Goal: Task Accomplishment & Management: Use online tool/utility

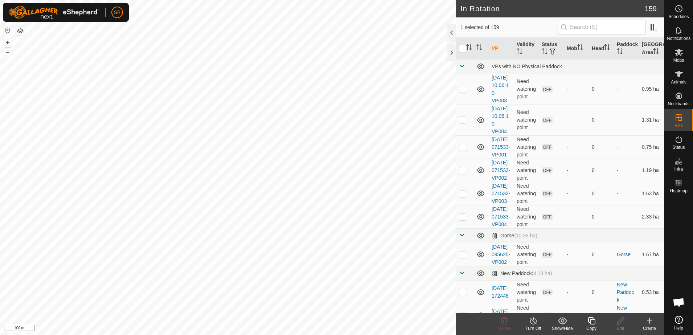
click at [592, 321] on icon at bounding box center [591, 320] width 9 height 9
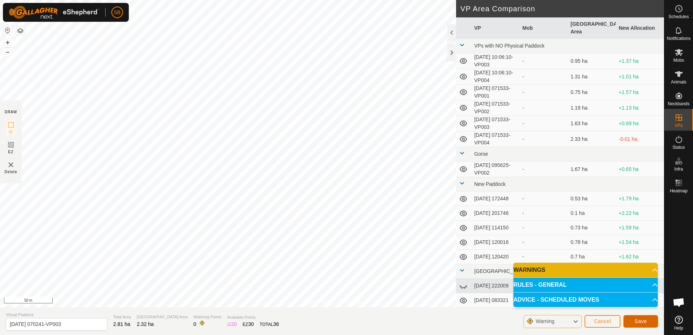
click at [647, 318] on button "Save" at bounding box center [640, 321] width 35 height 13
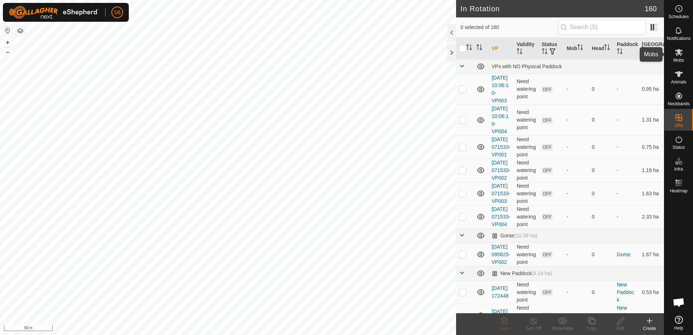
click at [680, 55] on icon at bounding box center [678, 52] width 8 height 7
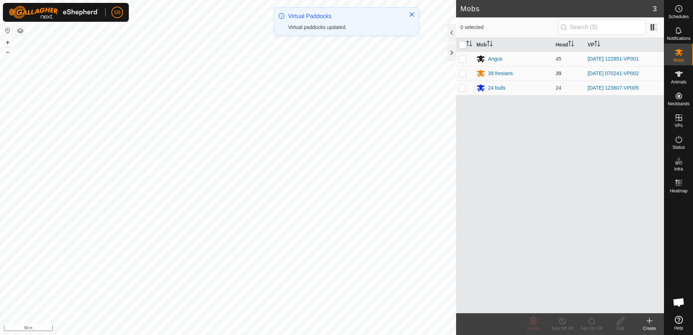
click at [464, 74] on p-checkbox at bounding box center [462, 73] width 7 height 6
checkbox input "true"
click at [594, 322] on icon at bounding box center [591, 320] width 9 height 9
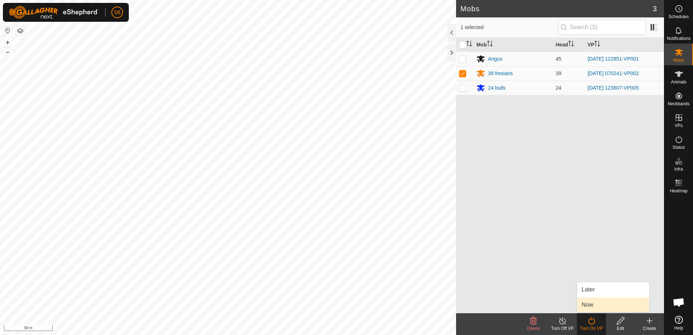
click at [594, 307] on link "Now" at bounding box center [613, 304] width 72 height 15
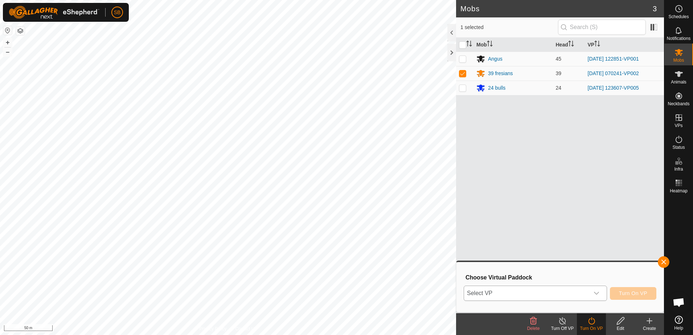
click at [591, 289] on div "dropdown trigger" at bounding box center [596, 293] width 15 height 15
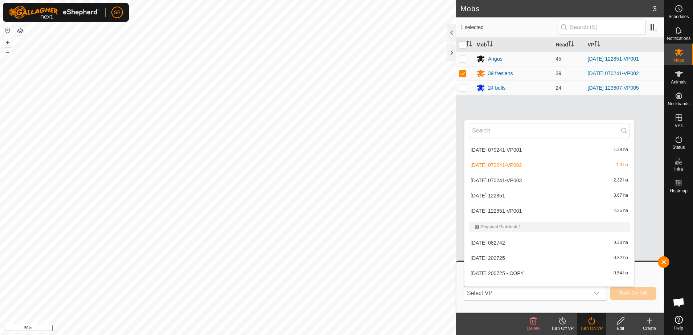
scroll to position [1314, 0]
click at [525, 226] on li "[DATE] 070241-VP003 2.32 ha" at bounding box center [549, 225] width 170 height 15
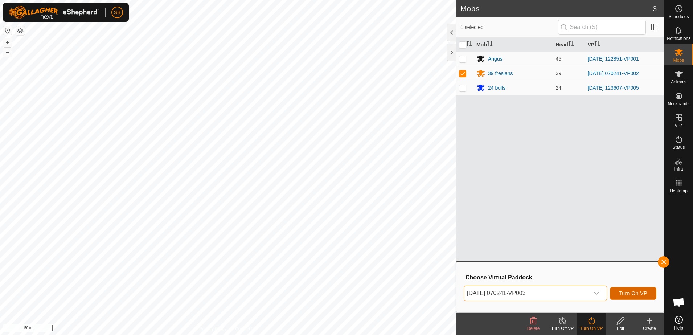
click at [637, 293] on span "Turn On VP" at bounding box center [633, 293] width 28 height 6
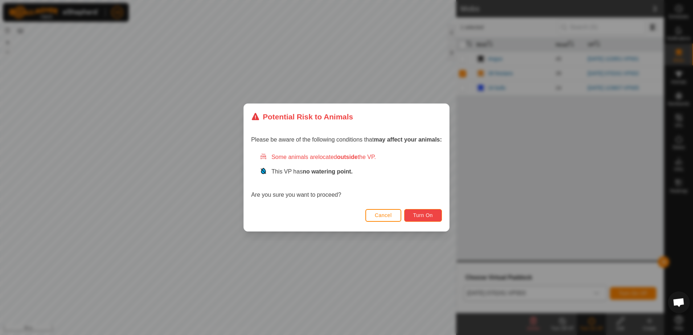
click at [425, 213] on span "Turn On" at bounding box center [423, 215] width 20 height 6
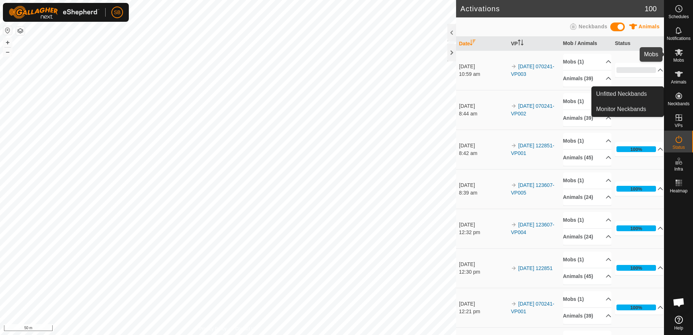
click at [676, 56] on icon at bounding box center [678, 52] width 9 height 9
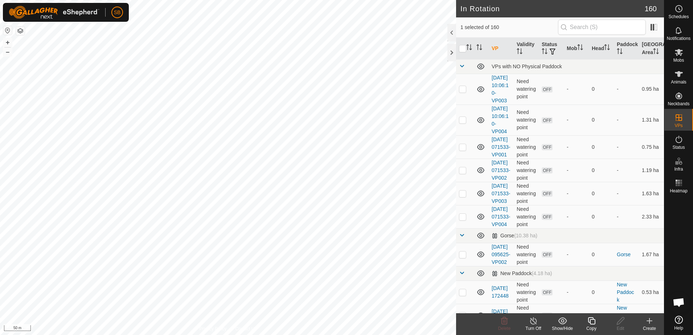
click at [592, 319] on icon at bounding box center [590, 320] width 7 height 7
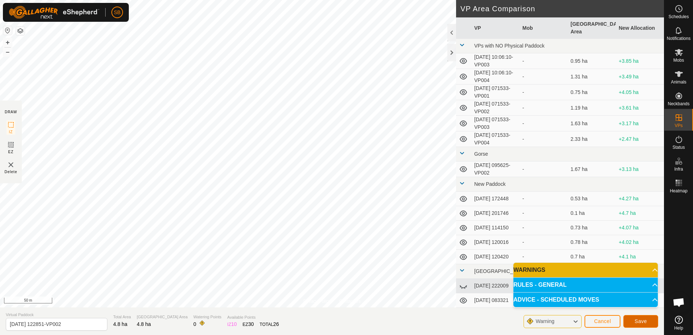
click at [646, 323] on span "Save" at bounding box center [640, 321] width 12 height 6
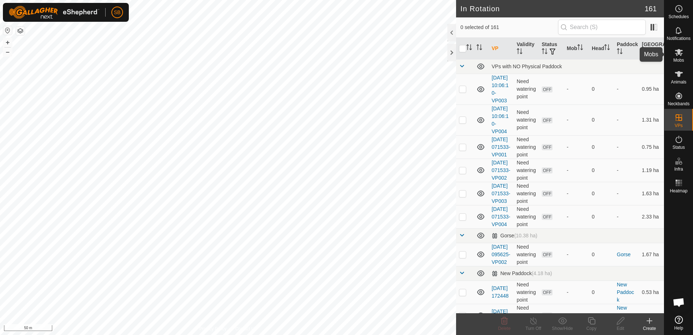
click at [677, 51] on icon at bounding box center [678, 52] width 8 height 7
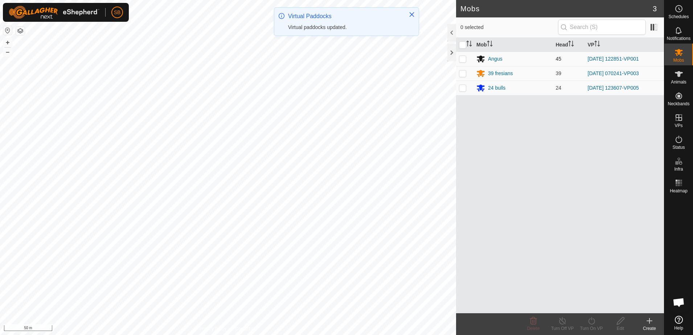
click at [464, 58] on p-checkbox at bounding box center [462, 59] width 7 height 6
checkbox input "true"
click at [591, 325] on div "Turn On VP" at bounding box center [591, 328] width 29 height 7
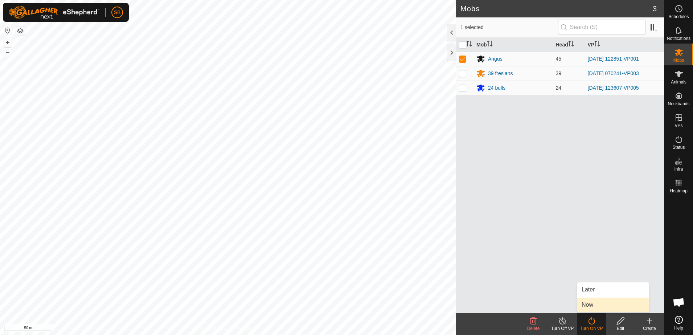
click at [591, 306] on link "Now" at bounding box center [613, 304] width 72 height 15
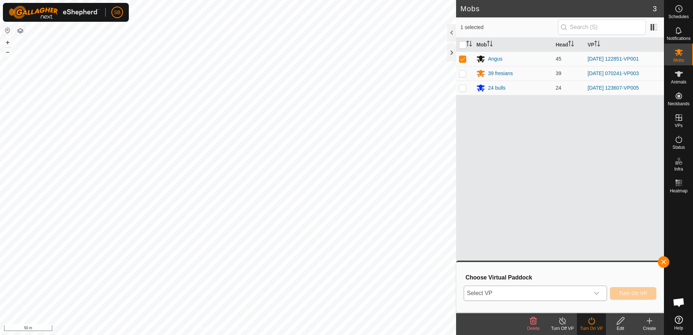
click at [592, 295] on div "dropdown trigger" at bounding box center [596, 293] width 15 height 15
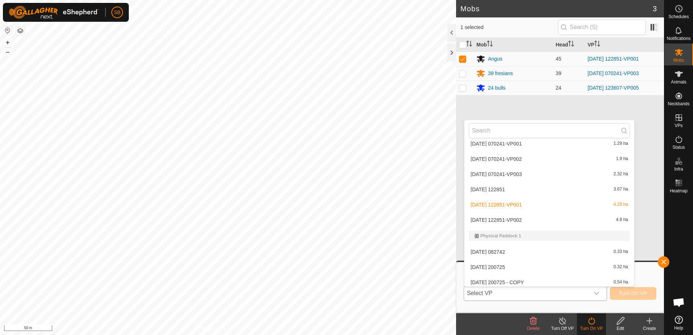
scroll to position [1405, 0]
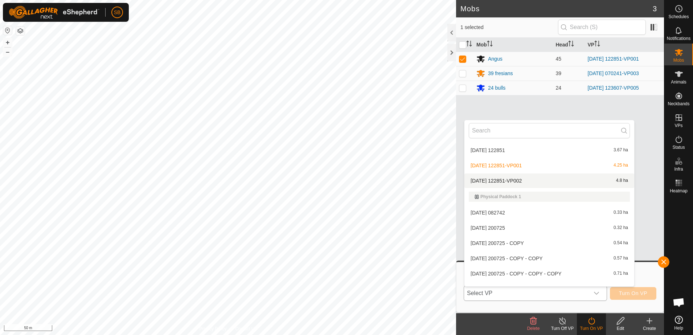
click at [533, 180] on li "[DATE] 122851-VP002 4.8 ha" at bounding box center [549, 180] width 170 height 15
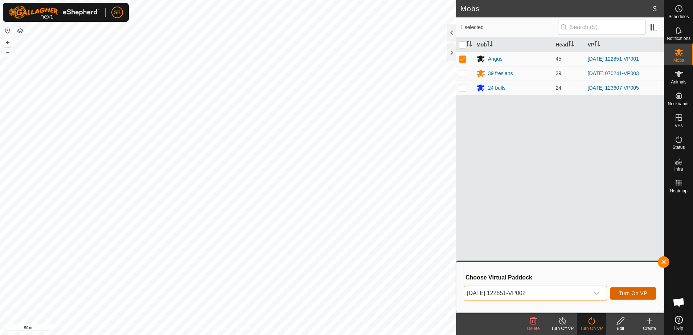
click at [635, 289] on button "Turn On VP" at bounding box center [632, 293] width 46 height 13
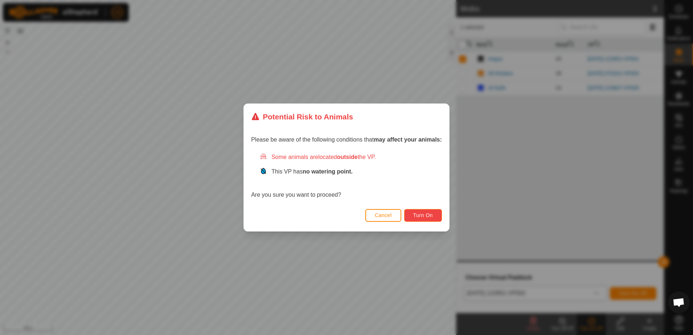
click at [424, 212] on span "Turn On" at bounding box center [423, 215] width 20 height 6
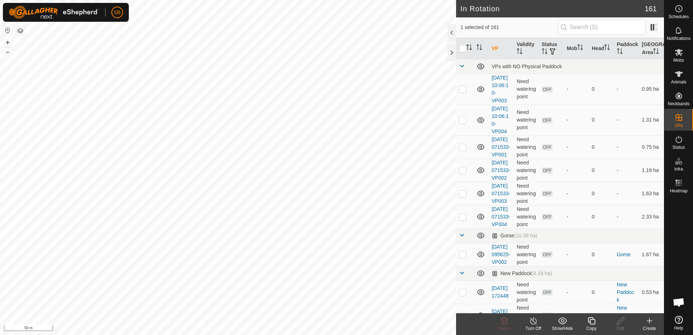
click at [591, 324] on icon at bounding box center [591, 320] width 9 height 9
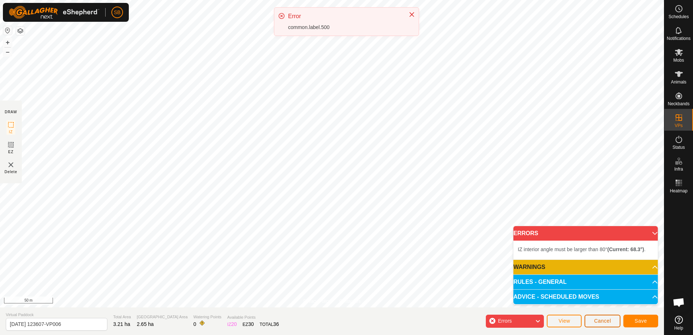
click at [614, 319] on button "Cancel" at bounding box center [602, 320] width 36 height 13
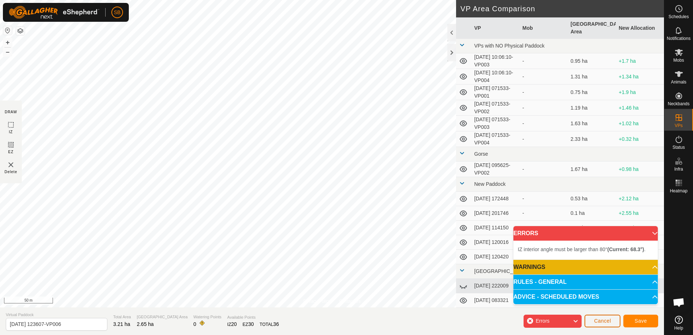
click at [604, 321] on span "Cancel" at bounding box center [602, 321] width 17 height 6
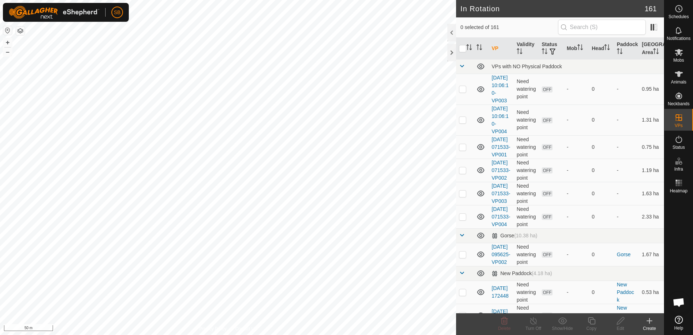
click at [649, 326] on div "Create" at bounding box center [649, 328] width 29 height 7
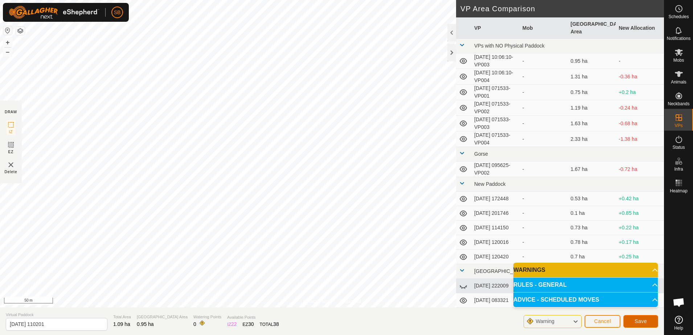
click at [643, 318] on span "Save" at bounding box center [640, 321] width 12 height 6
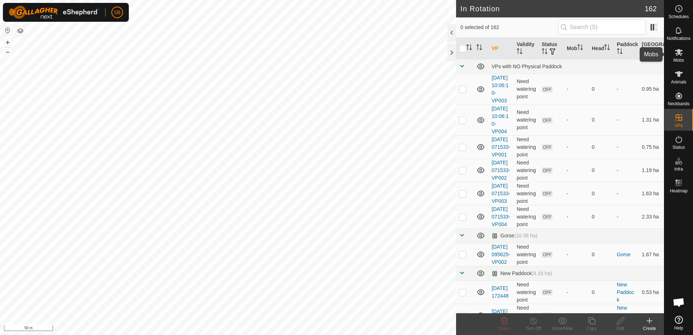
click at [682, 58] on span "Mobs" at bounding box center [678, 60] width 11 height 4
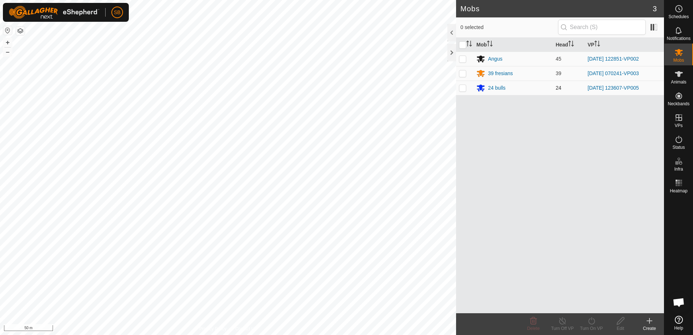
click at [462, 88] on p-checkbox at bounding box center [462, 88] width 7 height 6
checkbox input "true"
click at [594, 323] on icon at bounding box center [591, 320] width 7 height 7
click at [590, 301] on link "Now" at bounding box center [613, 304] width 72 height 15
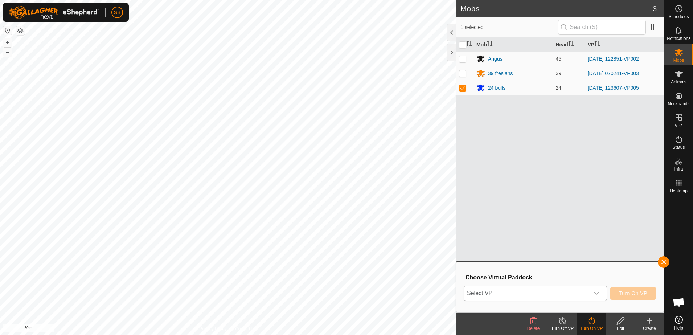
click at [580, 290] on span "Select VP" at bounding box center [526, 293] width 125 height 15
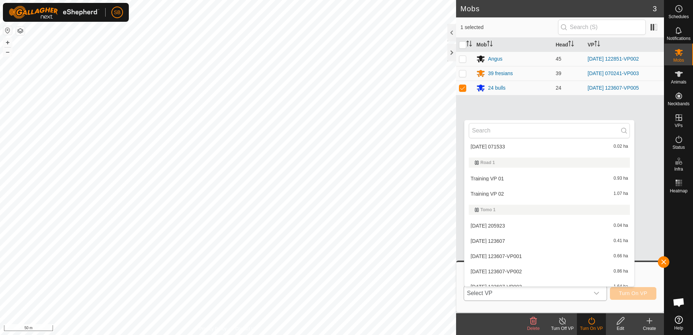
scroll to position [2455, 0]
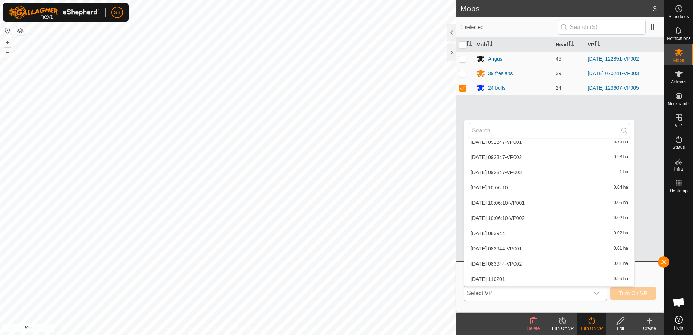
click at [515, 276] on li "[DATE] 110201 0.95 ha" at bounding box center [549, 279] width 170 height 15
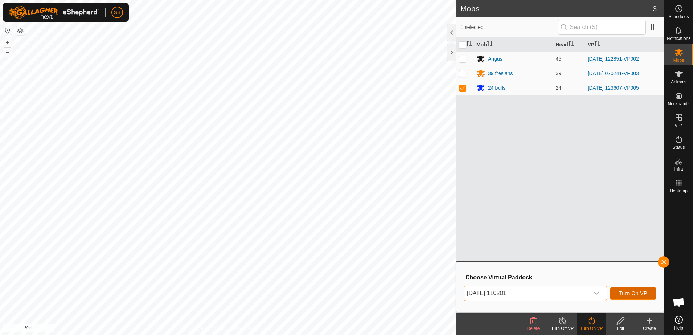
click at [629, 294] on span "Turn On VP" at bounding box center [633, 293] width 28 height 6
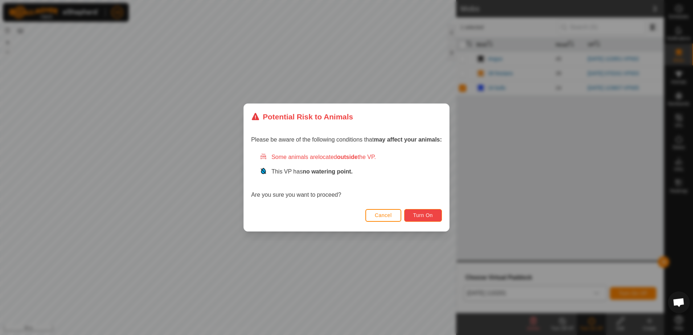
click at [433, 215] on button "Turn On" at bounding box center [423, 215] width 38 height 13
